Goal: Information Seeking & Learning: Learn about a topic

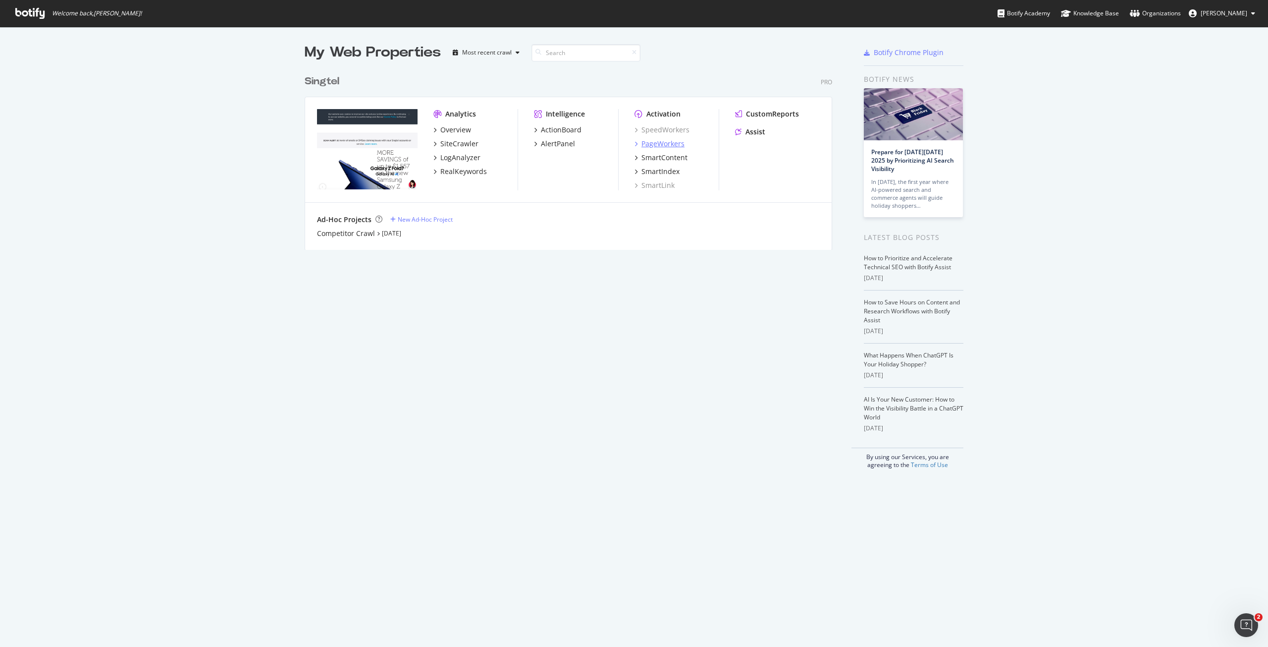
click at [669, 143] on div "PageWorkers" at bounding box center [663, 144] width 43 height 10
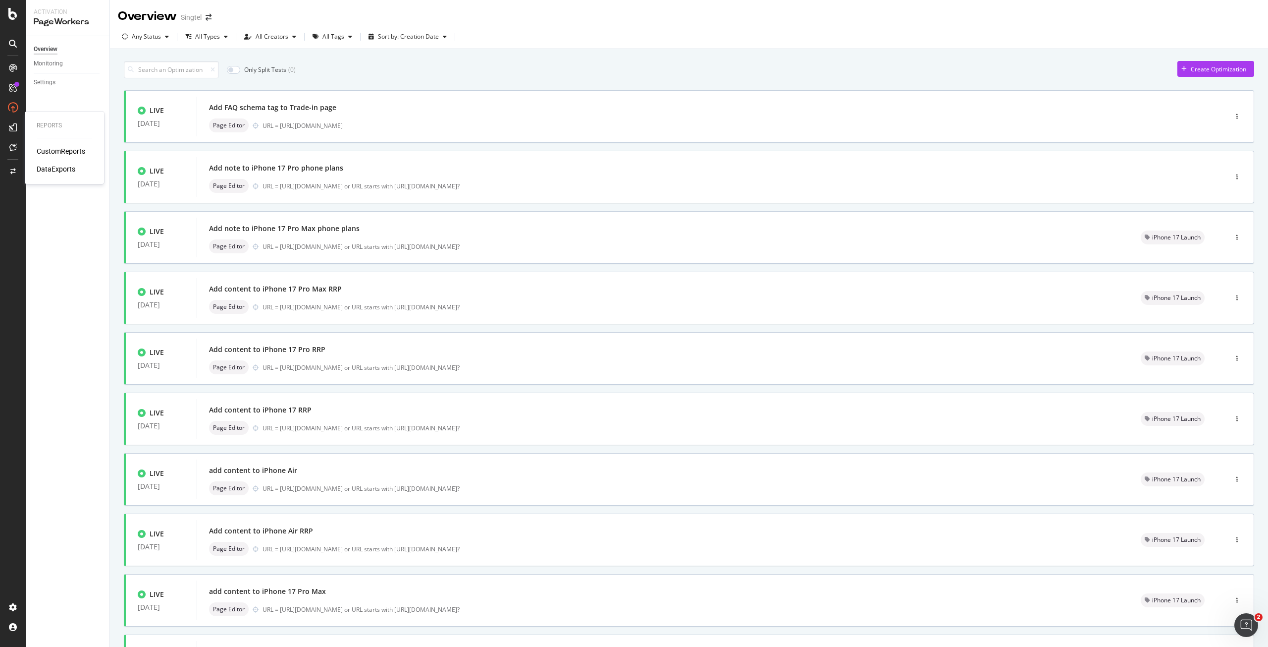
click at [56, 148] on div "CustomReports" at bounding box center [61, 151] width 49 height 10
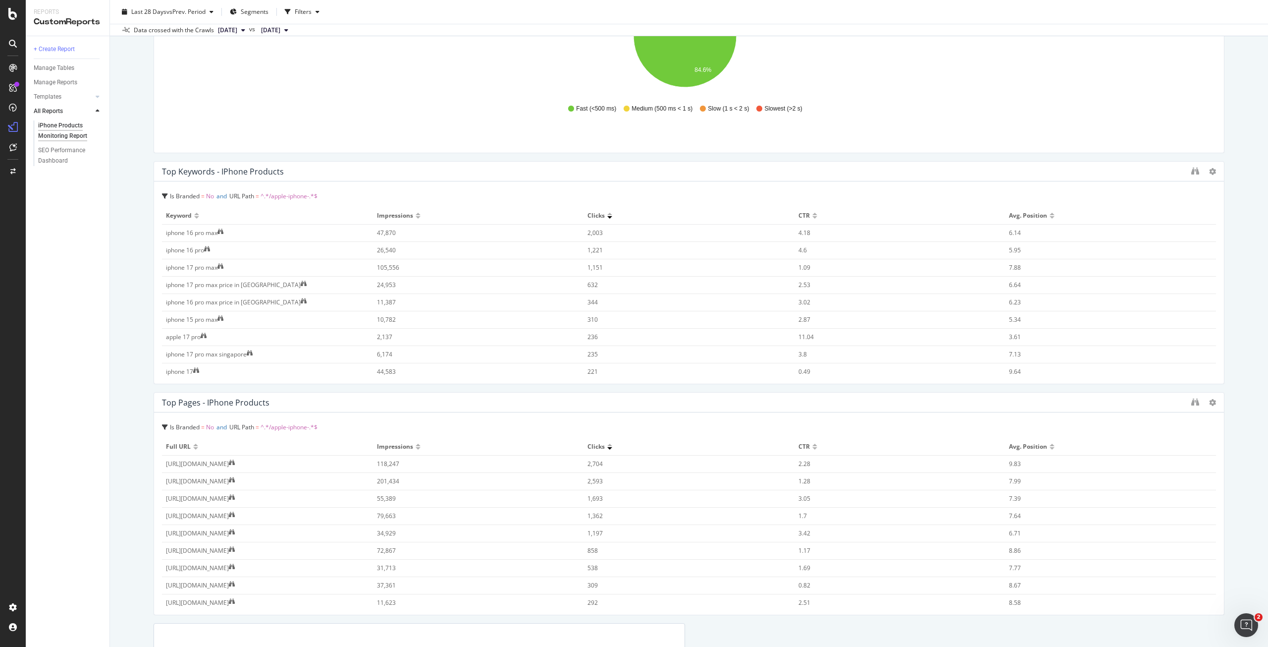
scroll to position [892, 0]
drag, startPoint x: 57, startPoint y: 149, endPoint x: 138, endPoint y: 94, distance: 97.0
click at [138, 94] on div "iPhone Products Monitoring Report iPhone Products Monitoring Report Singtel Clo…" at bounding box center [689, 323] width 1158 height 647
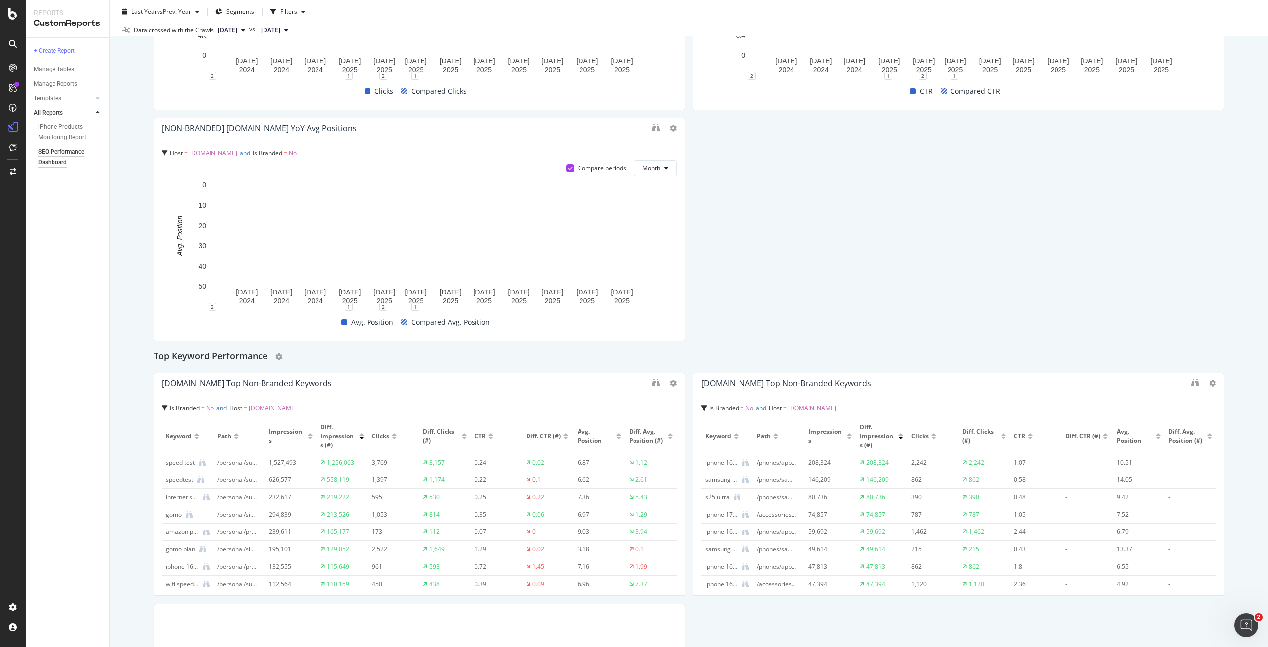
scroll to position [1783, 0]
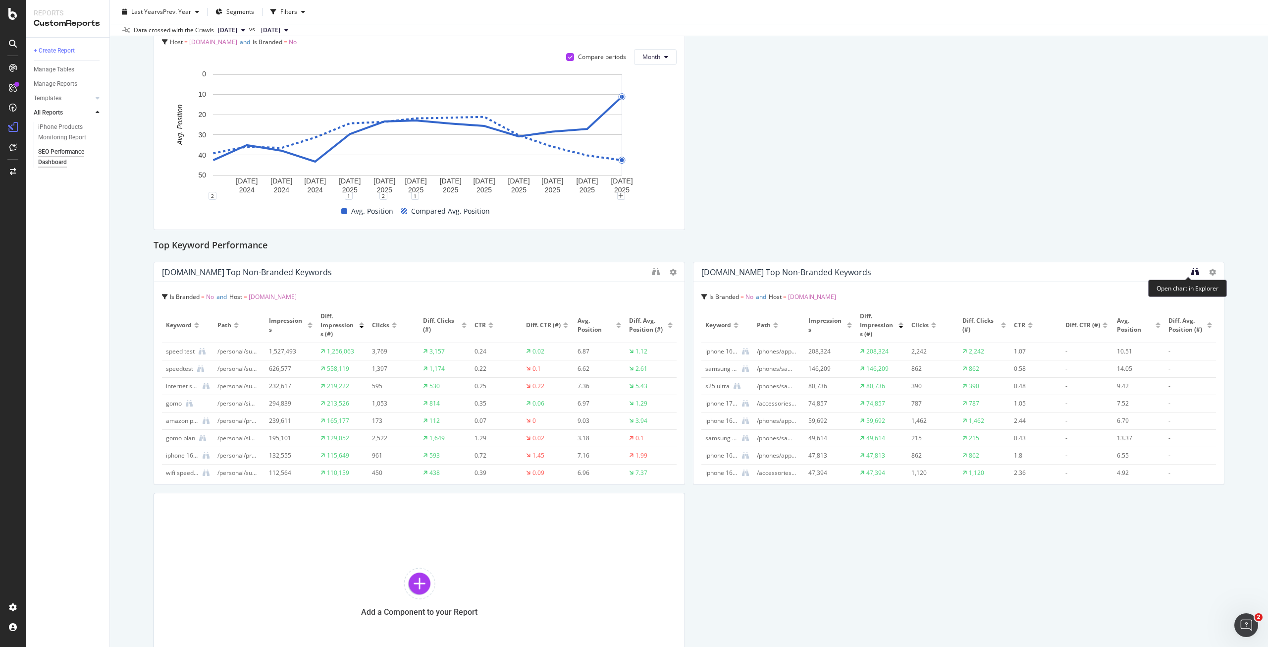
click at [1191, 272] on icon "binoculars" at bounding box center [1195, 272] width 8 height 8
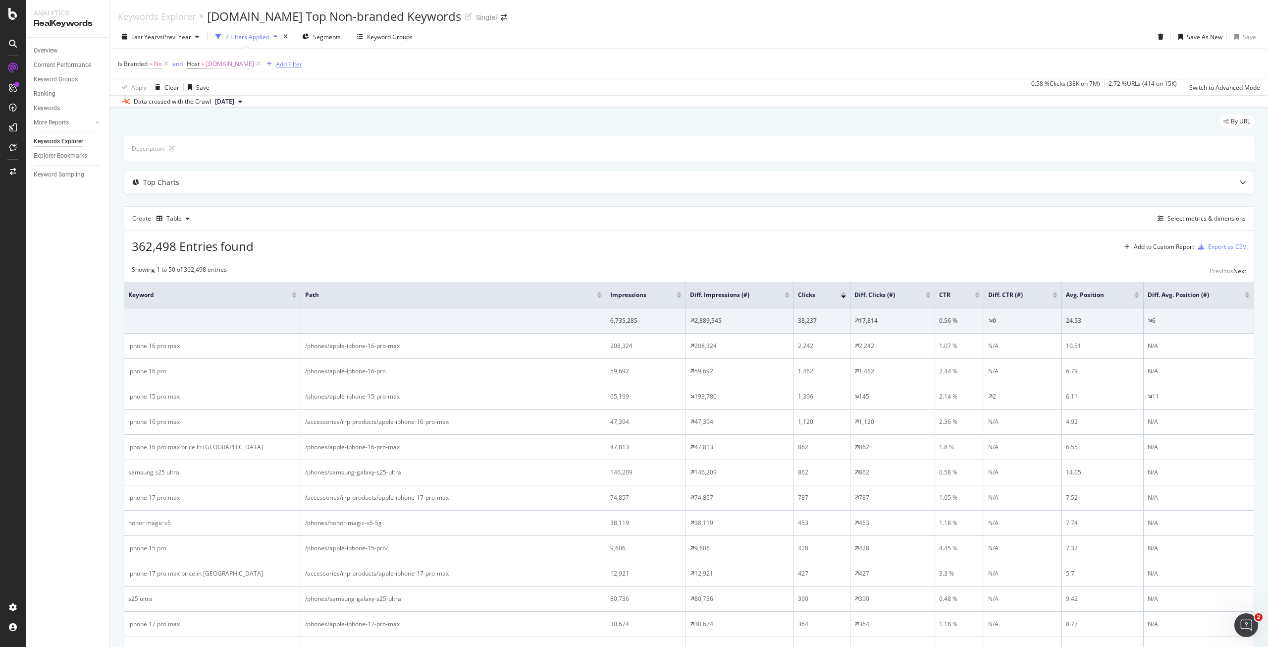
click at [279, 66] on div "Add Filter" at bounding box center [289, 64] width 26 height 8
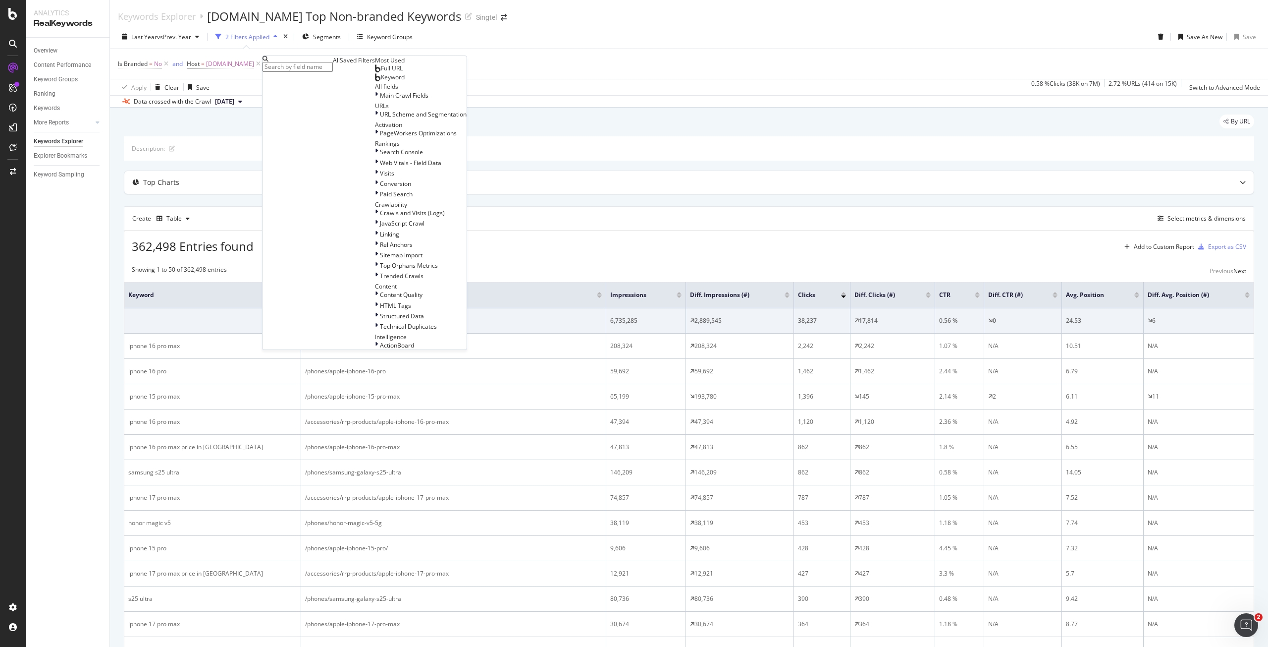
click at [381, 72] on span "Full URL" at bounding box center [392, 68] width 22 height 8
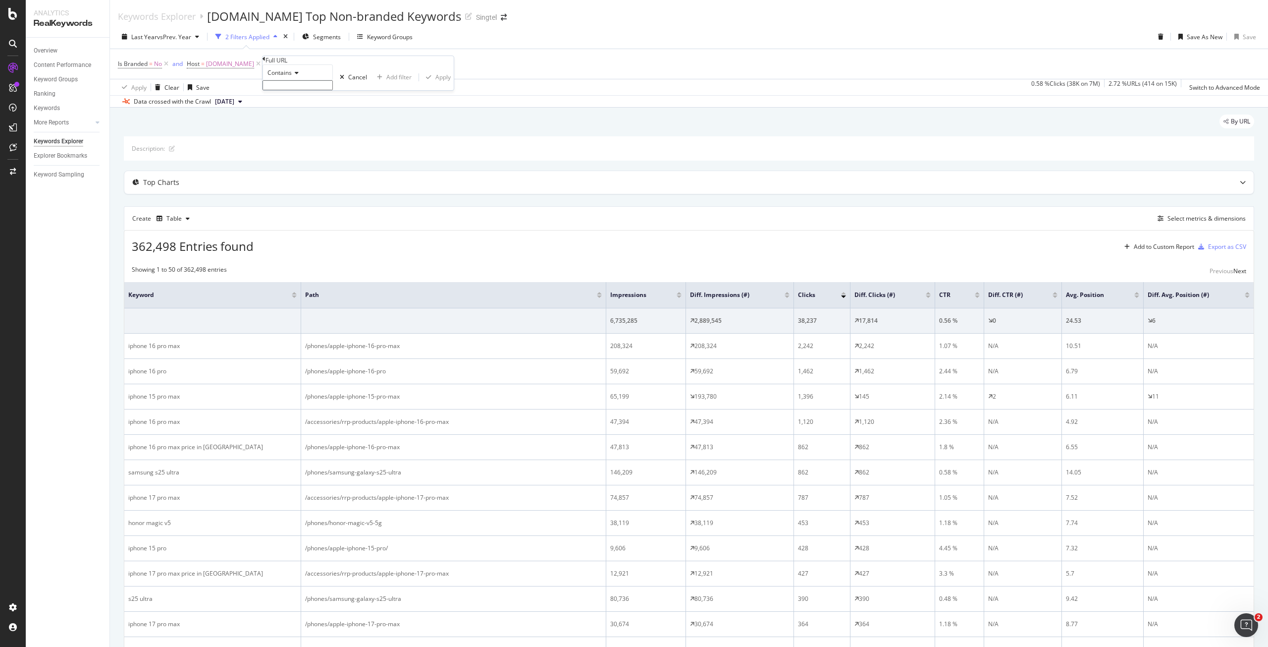
click at [301, 90] on input "text" at bounding box center [298, 85] width 70 height 10
type input "apple-iphone"
click at [435, 84] on div "Apply" at bounding box center [442, 80] width 15 height 8
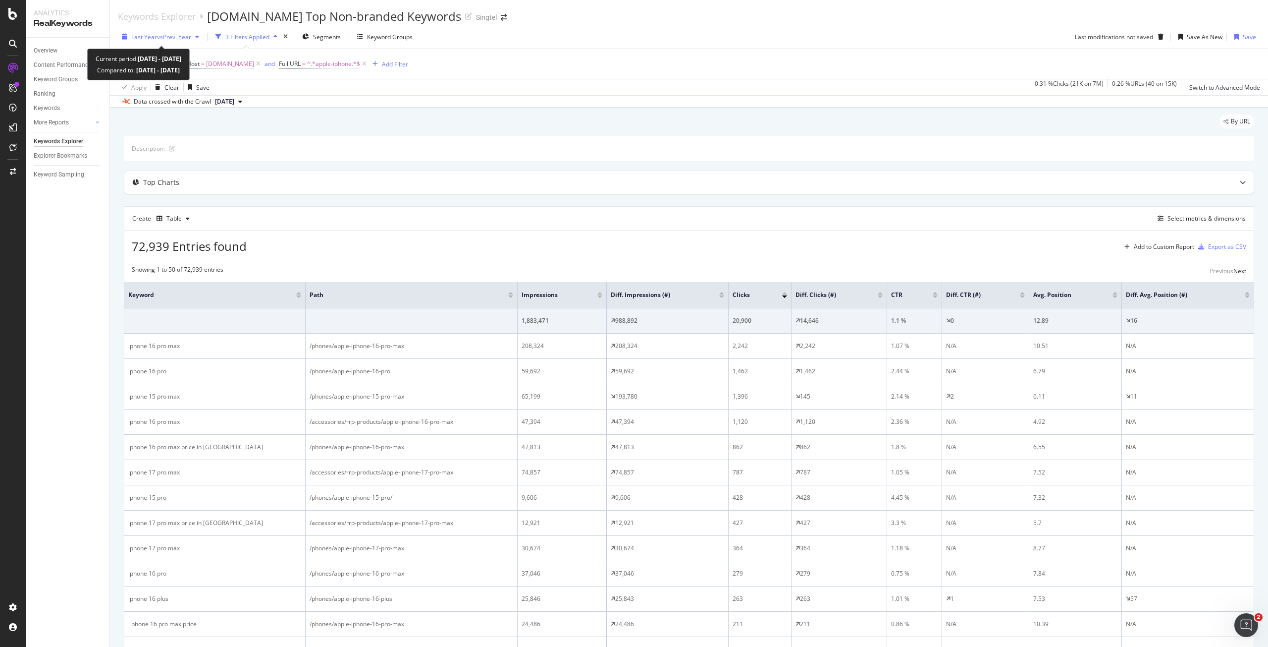
click at [169, 35] on span "vs Prev. Year" at bounding box center [174, 37] width 34 height 8
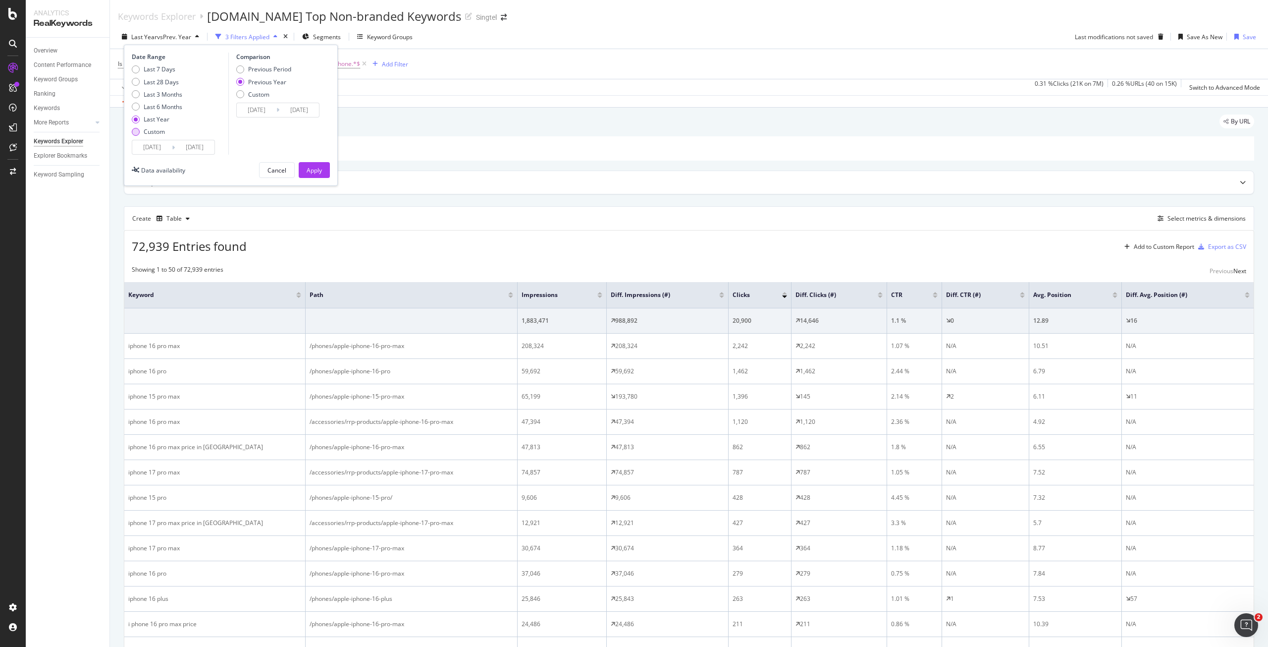
click at [148, 133] on div "Custom" at bounding box center [154, 131] width 21 height 8
type input "2025/08/27"
type input "2024/08/28"
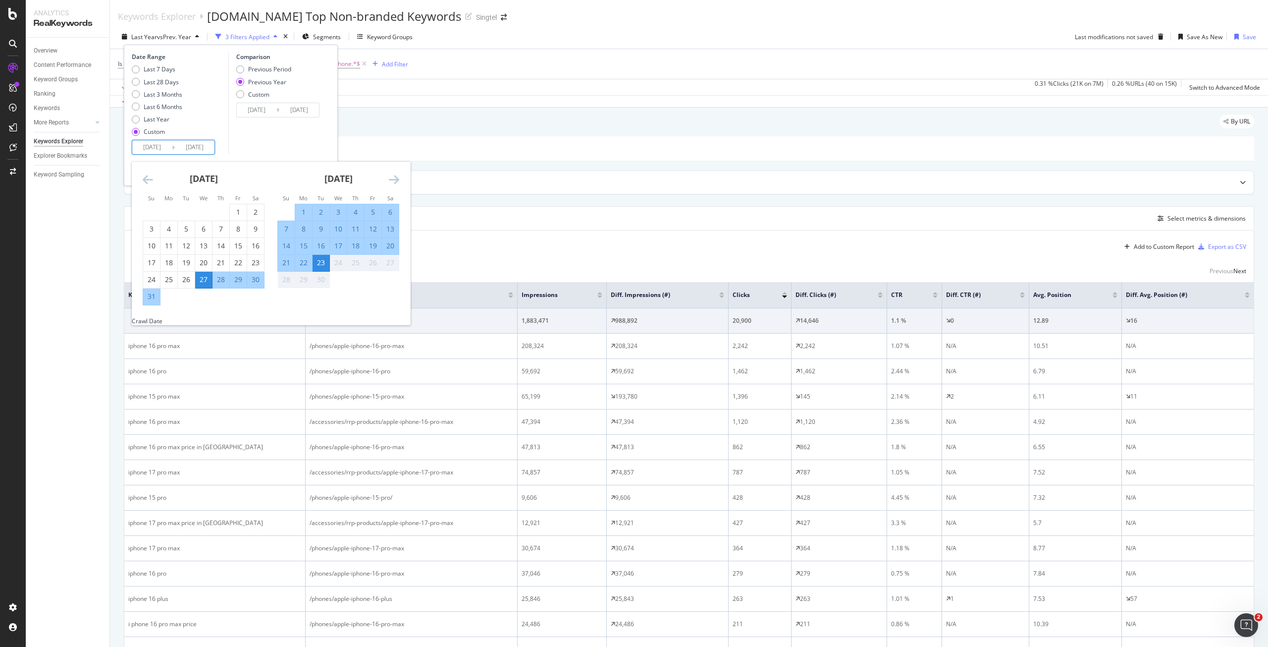
click at [154, 151] on input "2025/08/27" at bounding box center [152, 147] width 40 height 14
click at [286, 248] on div "14" at bounding box center [286, 246] width 17 height 10
type input "2025/09/14"
type input "2024/09/15"
click at [302, 142] on div "Comparison Previous Period Previous Year Custom 2024/09/15 Navigate forward to …" at bounding box center [275, 104] width 94 height 102
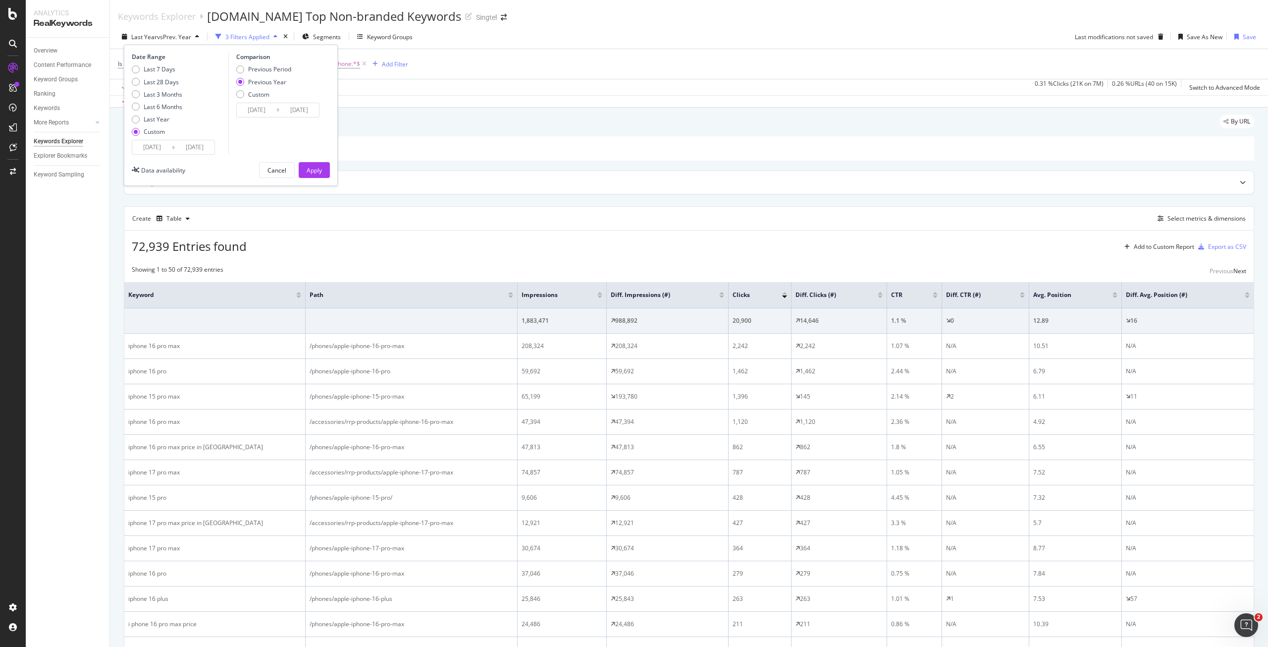
click at [194, 150] on input "2025/09/23" at bounding box center [195, 147] width 40 height 14
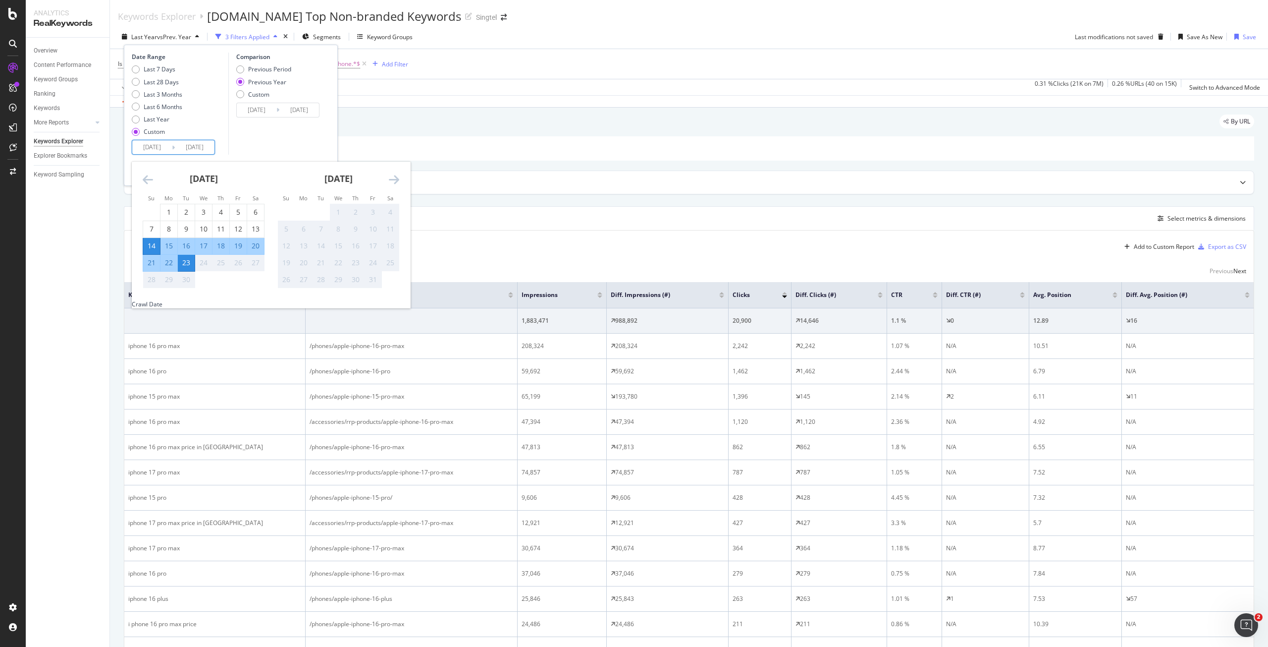
click at [261, 244] on div "20" at bounding box center [255, 246] width 17 height 10
type input "2025/09/20"
type input "2024/09/21"
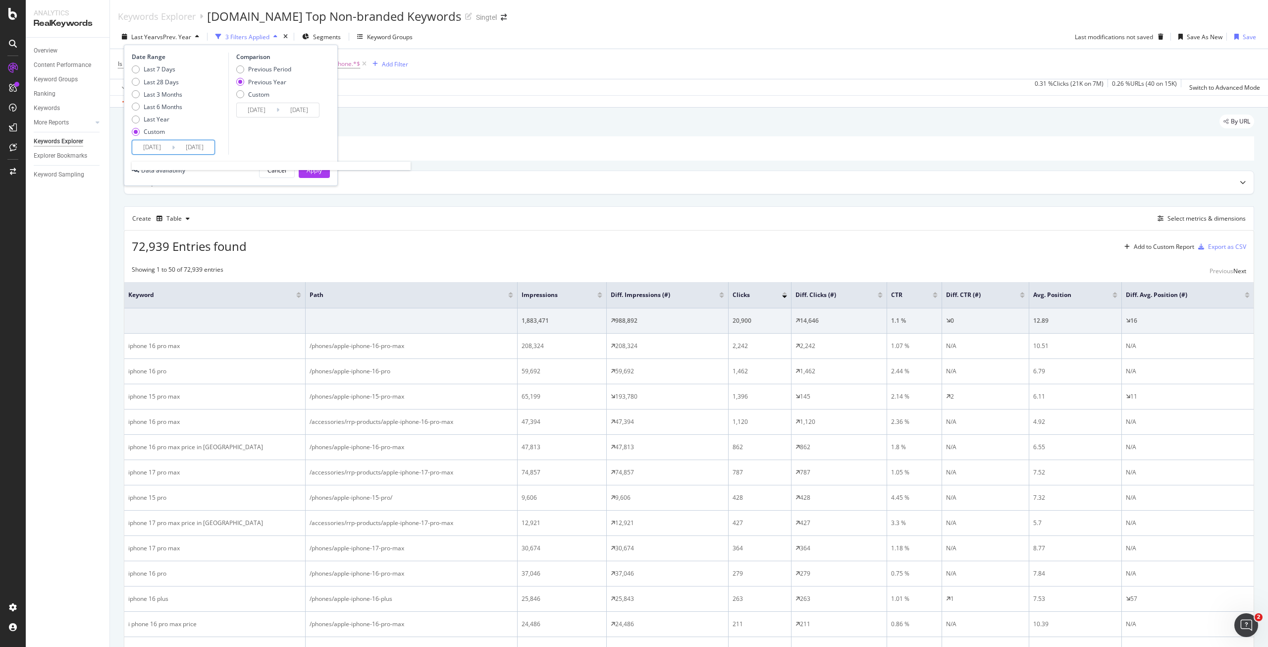
click at [184, 153] on input "2025/09/20" at bounding box center [195, 147] width 40 height 14
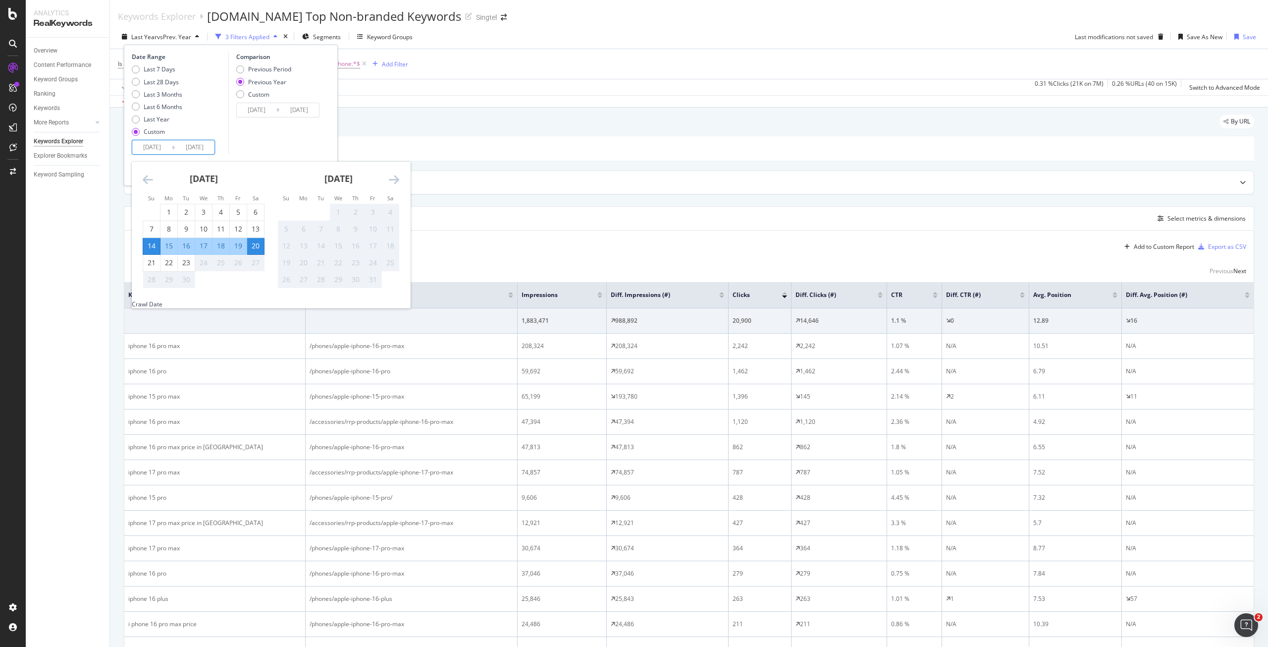
click at [295, 128] on div "Comparison Previous Period Previous Year Custom 2024/09/15 Navigate forward to …" at bounding box center [275, 104] width 94 height 102
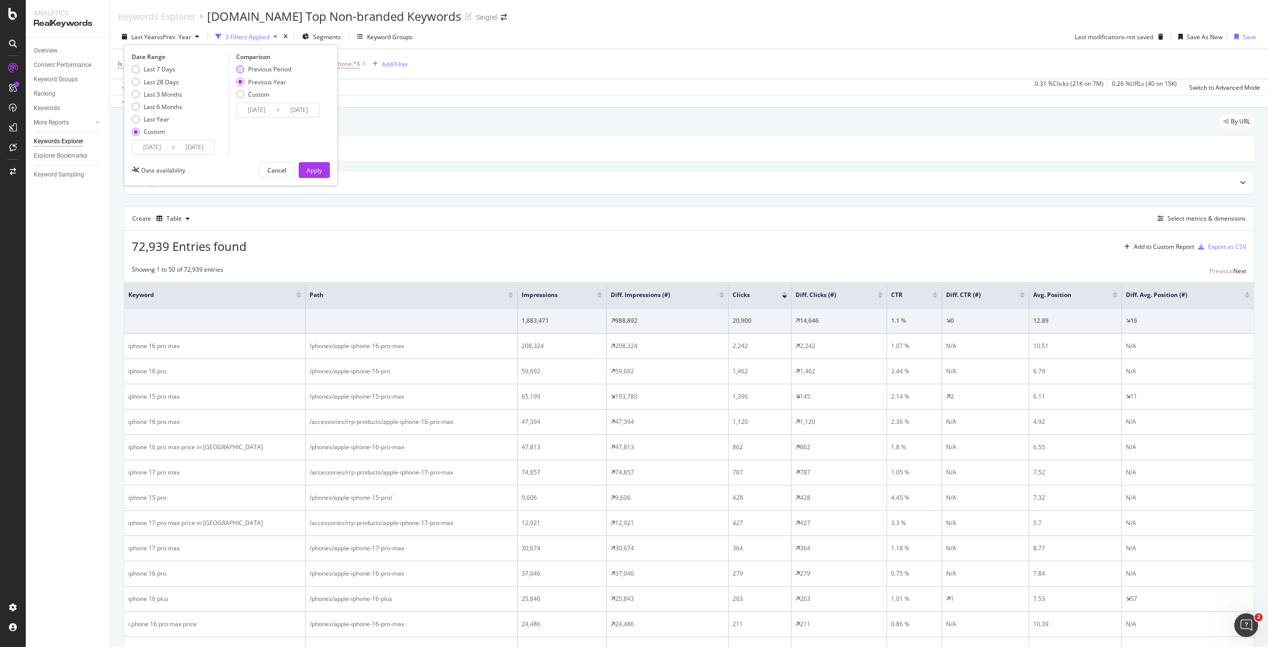
click at [269, 67] on div "Previous Period" at bounding box center [269, 69] width 43 height 8
type input "2025/09/07"
type input "2025/09/13"
click at [310, 168] on div "Apply" at bounding box center [314, 170] width 15 height 8
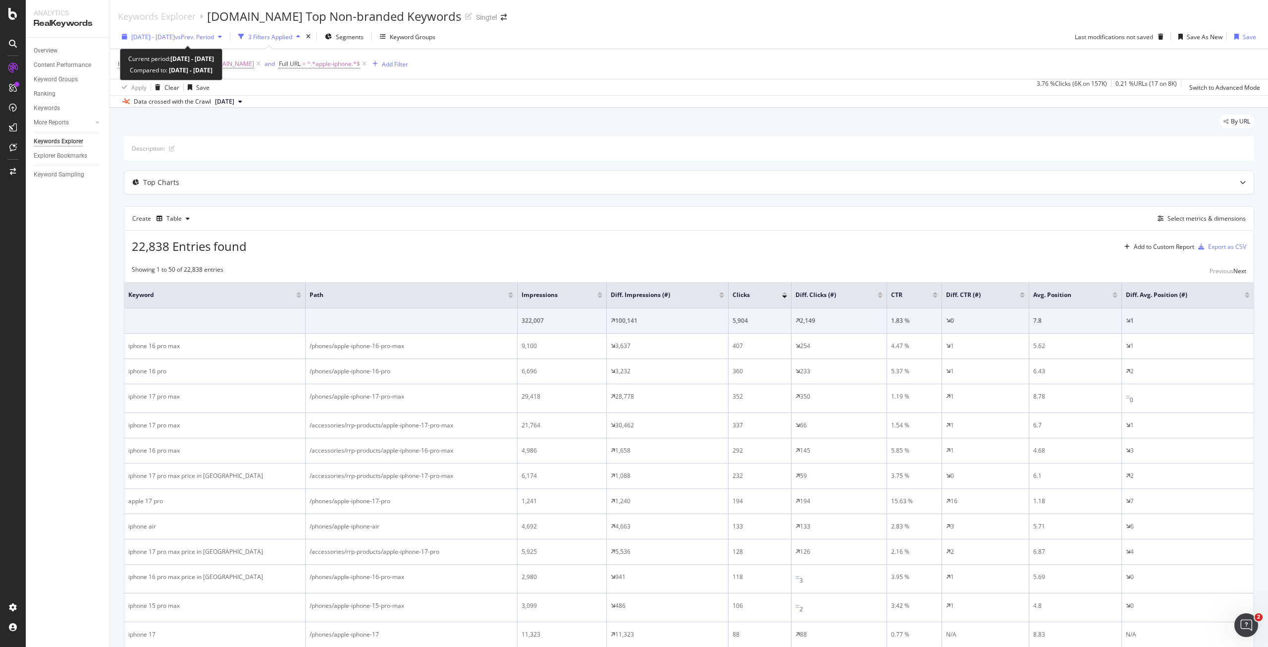
click at [207, 37] on span "vs Prev. Period" at bounding box center [194, 37] width 39 height 8
click at [671, 233] on div "22,838 Entries found Add to Custom Report Export as CSV" at bounding box center [689, 242] width 1130 height 24
click at [343, 61] on span "^.*apple-iphone.*$" at bounding box center [333, 64] width 53 height 14
click at [314, 74] on icon at bounding box center [311, 71] width 7 height 6
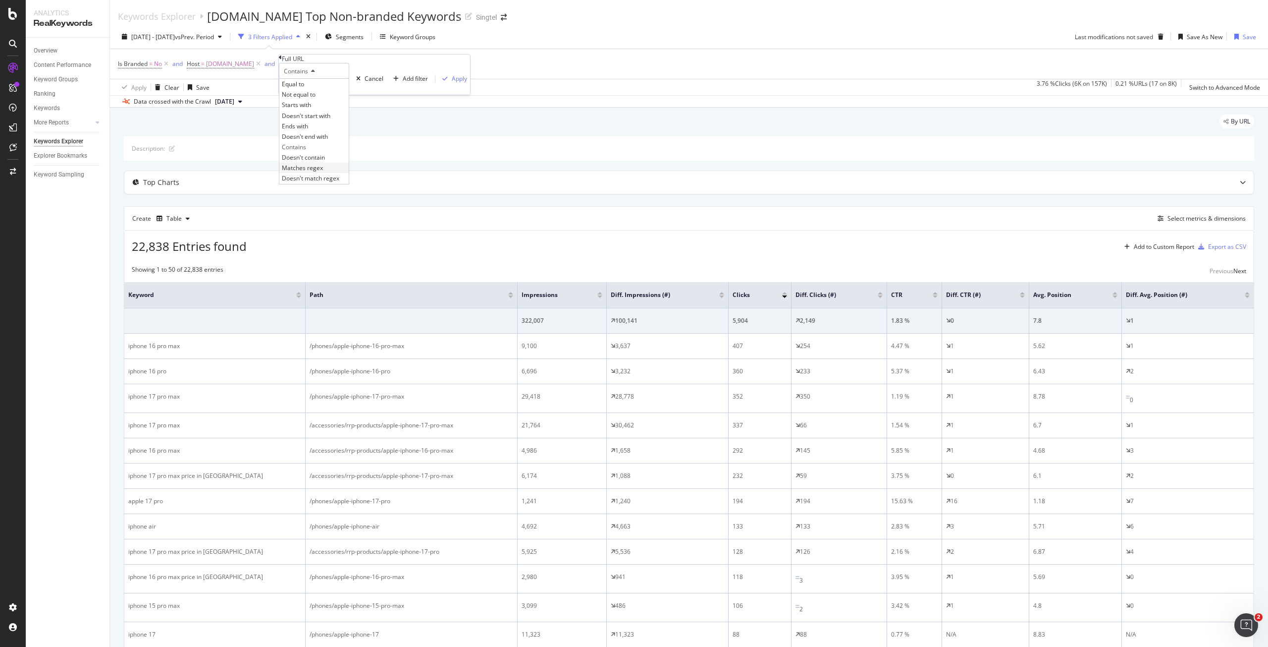
click at [348, 173] on div "Matches regex" at bounding box center [313, 167] width 69 height 10
click at [324, 89] on input "apple-iphone" at bounding box center [314, 84] width 70 height 10
paste input "https:\/\/shop\.singtel\.com\/(phones|accessories\/rrp-products)\/apple-iphone-…"
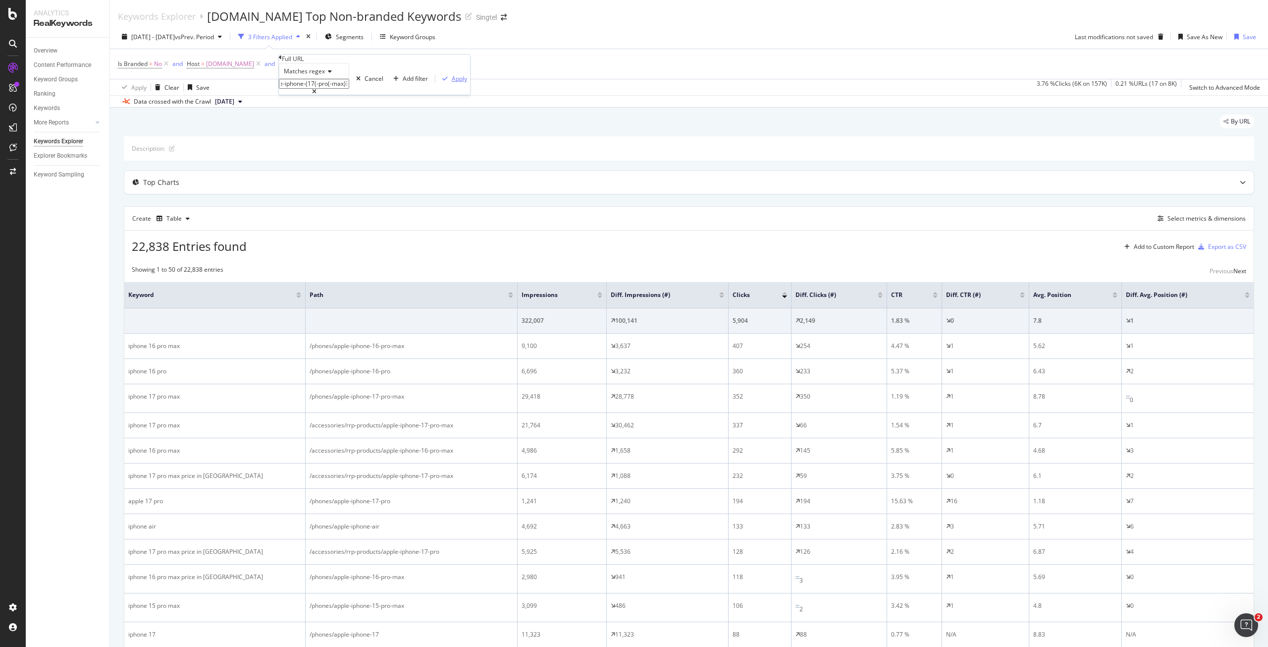
type input "https:\/\/shop\.singtel\.com\/(phones|accessories\/rrp-products)\/apple-iphone-…"
click at [452, 83] on div "Apply" at bounding box center [459, 78] width 15 height 8
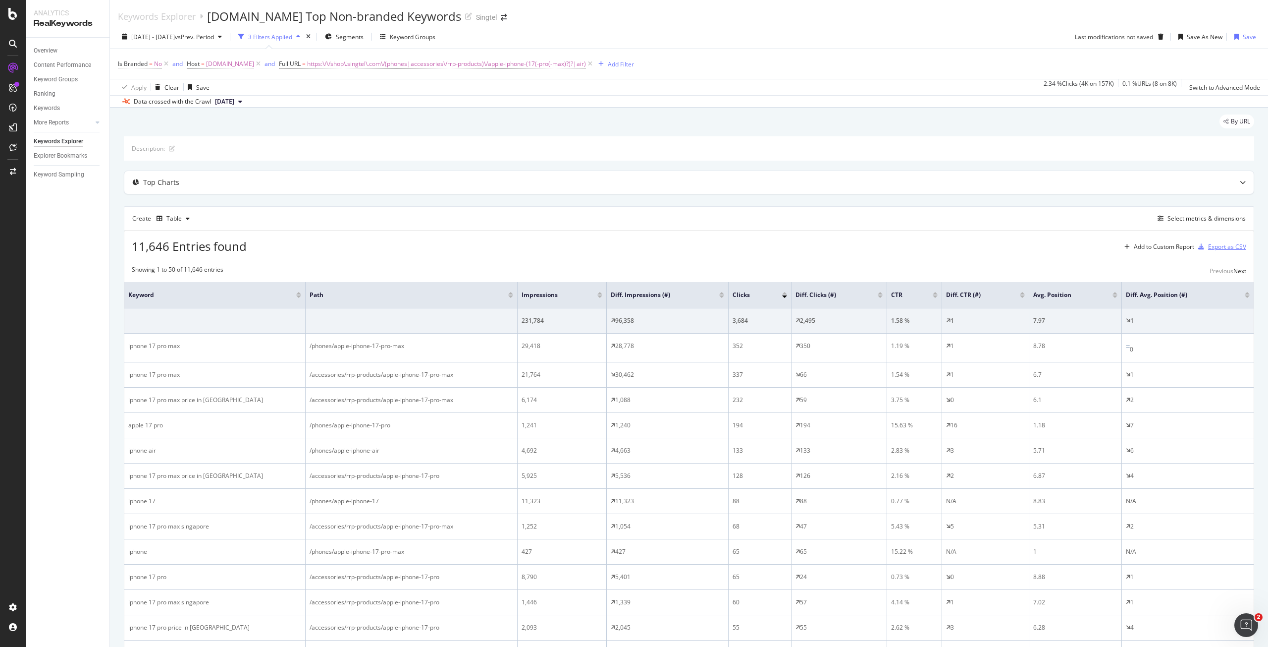
click at [1208, 247] on div "Export as CSV" at bounding box center [1227, 246] width 38 height 8
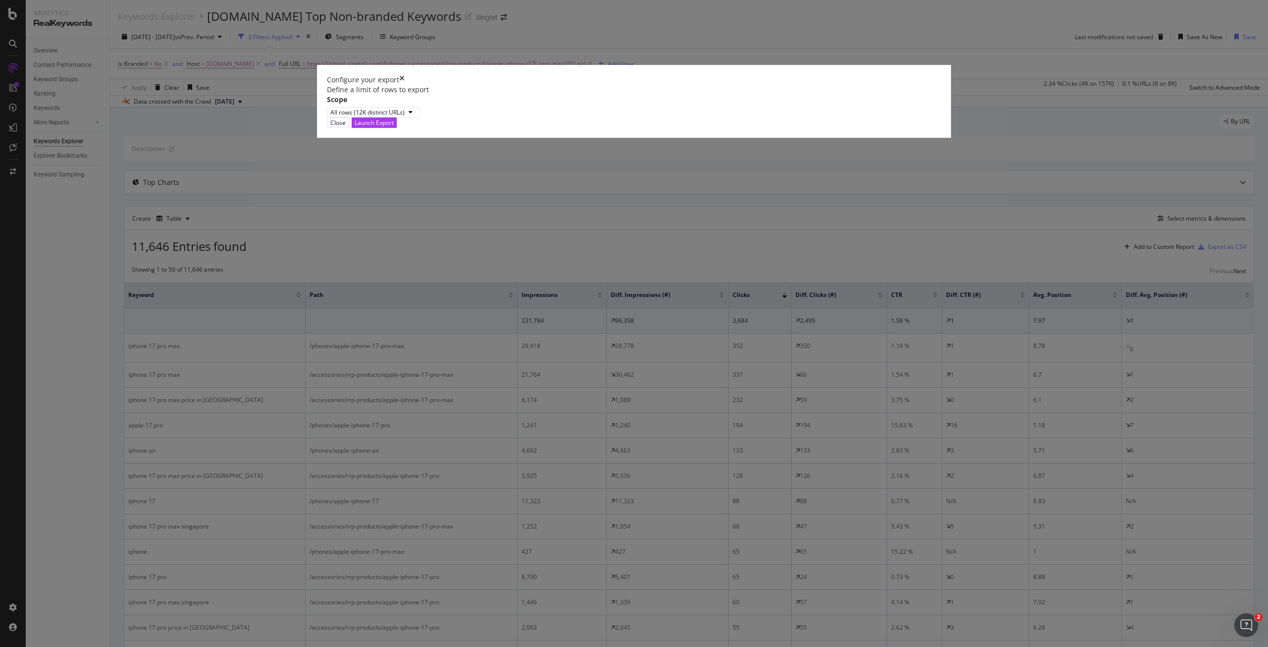
click at [694, 95] on div "Define a limit of rows to export" at bounding box center [634, 90] width 614 height 10
click at [394, 127] on div "Launch Export" at bounding box center [374, 122] width 39 height 8
